Goal: Transaction & Acquisition: Purchase product/service

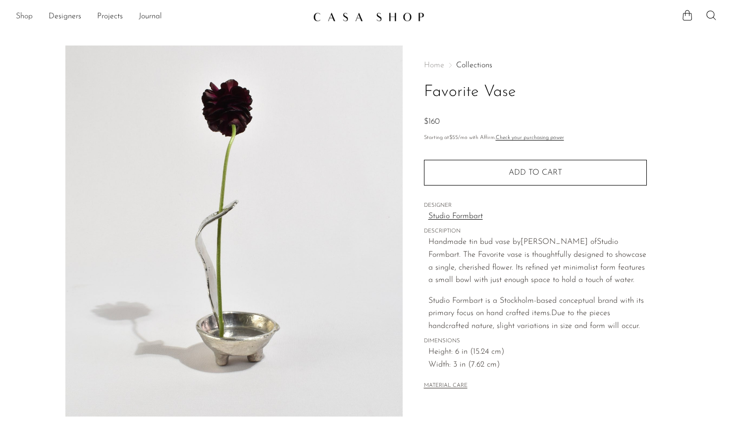
click at [23, 21] on link "Shop" at bounding box center [24, 16] width 17 height 13
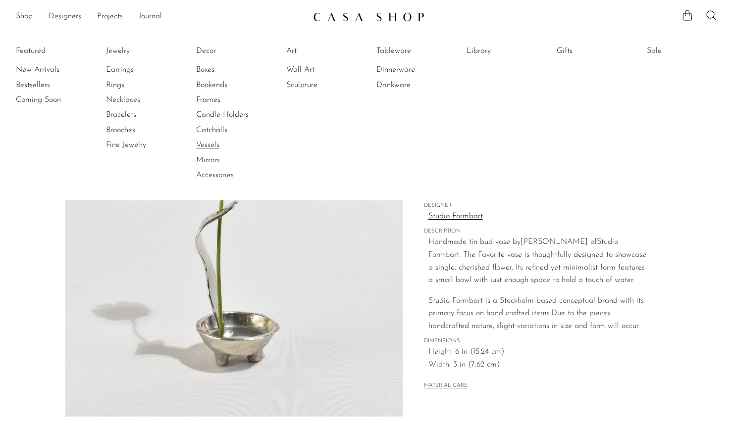
click at [217, 141] on link "Vessels" at bounding box center [233, 145] width 74 height 11
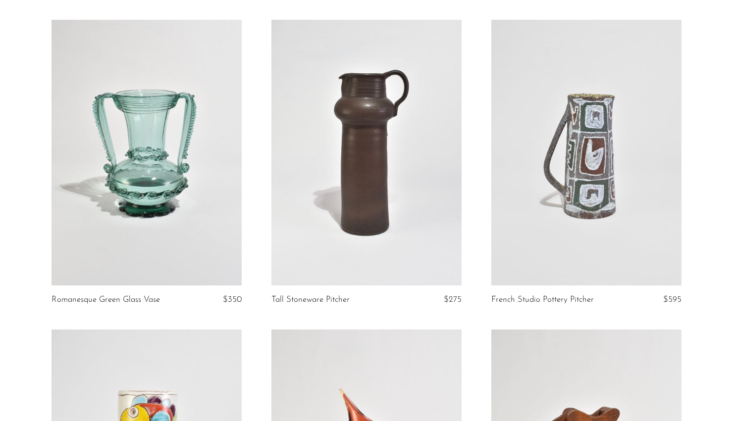
scroll to position [62, 0]
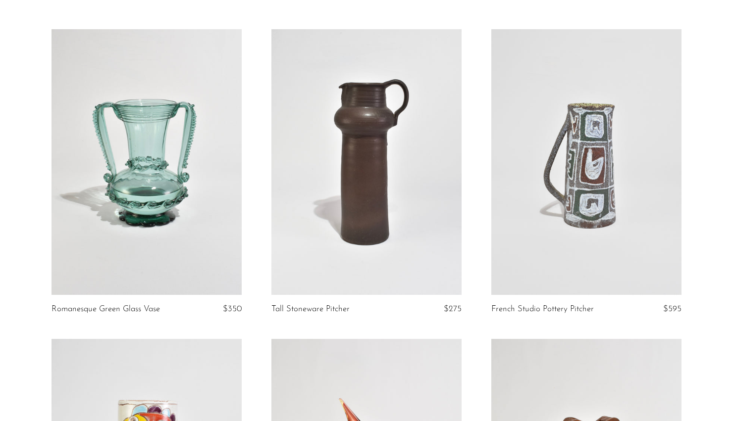
click at [356, 151] on link at bounding box center [366, 162] width 190 height 266
